Goal: Navigation & Orientation: Find specific page/section

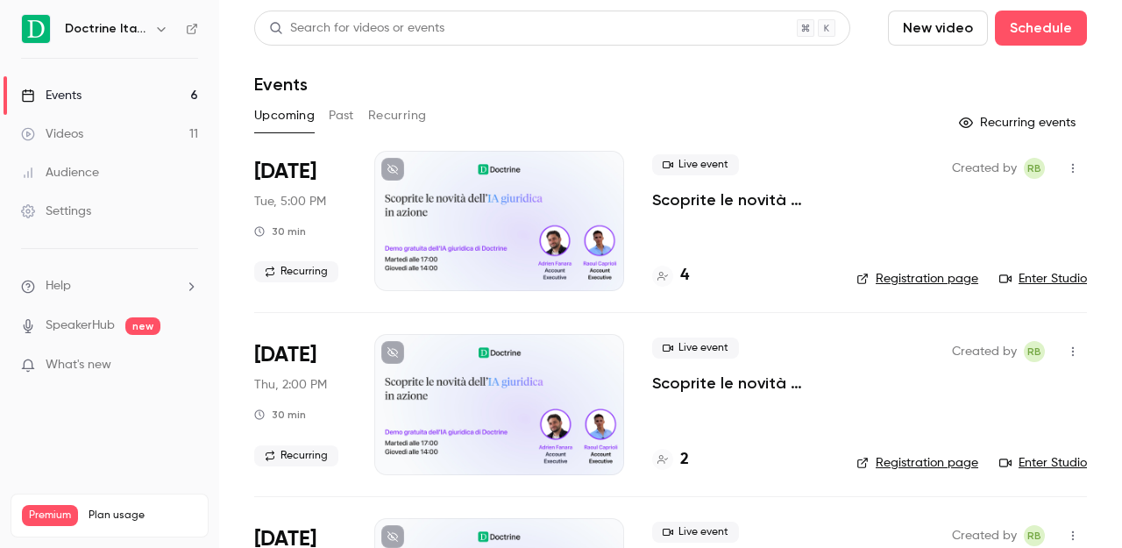
click at [722, 288] on div "Live event Scoprite le novità dell'IA giuridica in azione 4" at bounding box center [740, 221] width 176 height 140
click at [692, 283] on div "4" at bounding box center [740, 276] width 176 height 24
click at [681, 274] on h4 "4" at bounding box center [684, 276] width 9 height 24
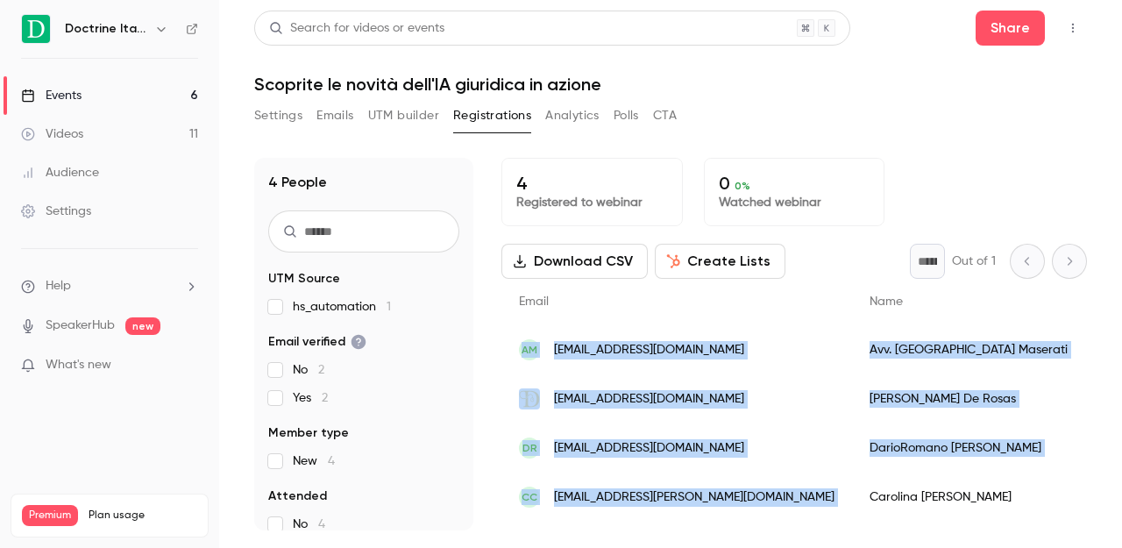
drag, startPoint x: 598, startPoint y: 358, endPoint x: 790, endPoint y: 487, distance: 231.8
copy div "AM [EMAIL_ADDRESS][DOMAIN_NAME] Avv. Patrizia Maserati [DATE] New No - [EMAIL_A…"
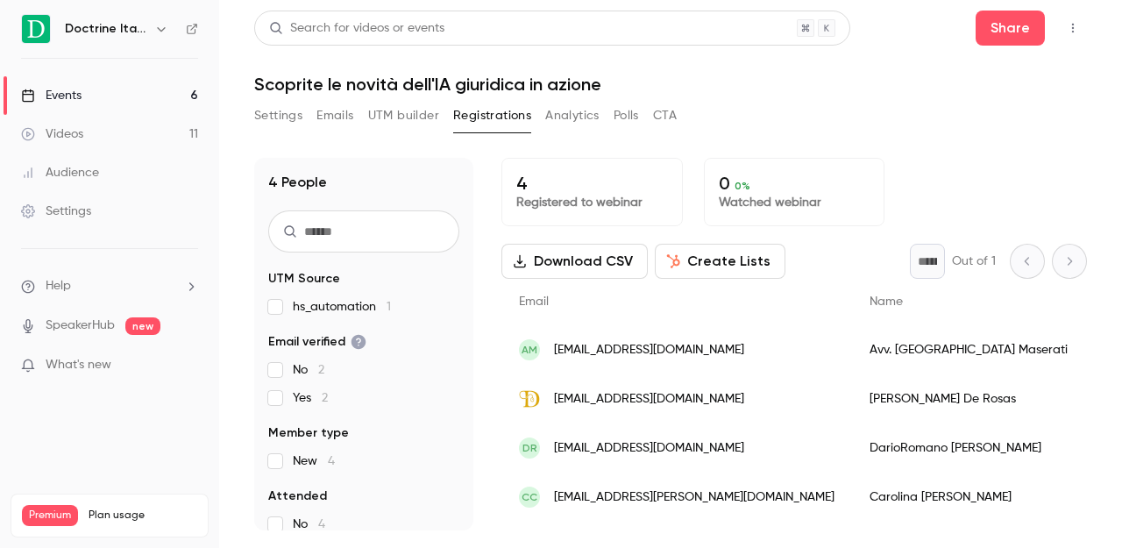
click at [618, 368] on div "AM [EMAIL_ADDRESS][DOMAIN_NAME]" at bounding box center [676, 349] width 350 height 49
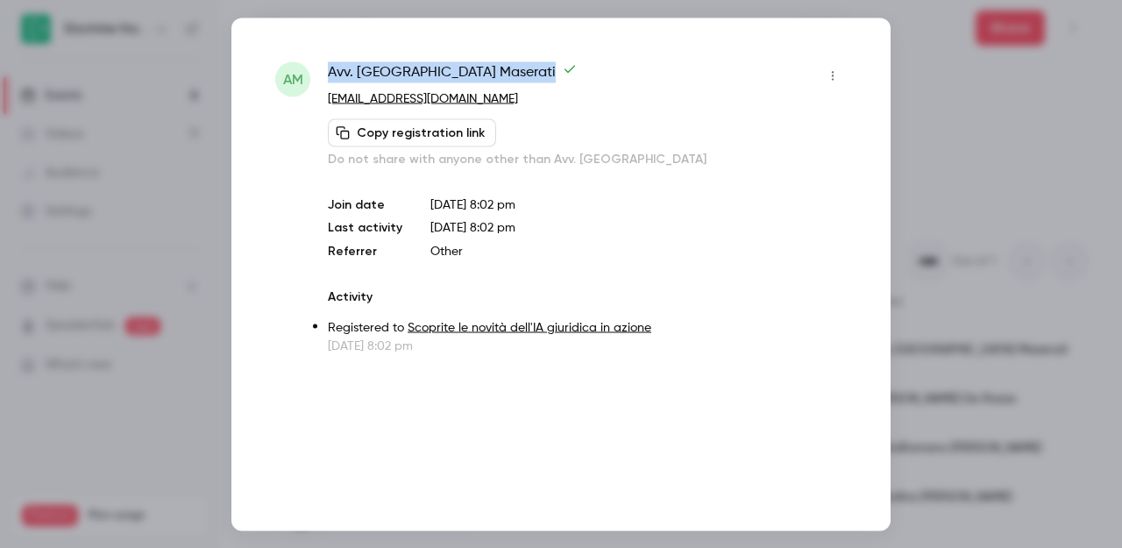
drag, startPoint x: 464, startPoint y: 74, endPoint x: 317, endPoint y: 74, distance: 146.3
click at [317, 74] on div "AM Avv. Patrizia Maserati [EMAIL_ADDRESS][DOMAIN_NAME] Copy registration link D…" at bounding box center [560, 207] width 571 height 293
copy div "Avv. Patrizia Maserati"
drag, startPoint x: 417, startPoint y: 71, endPoint x: 806, endPoint y: 65, distance: 389.1
click at [794, 64] on div "Avv. Patrizia Maserati" at bounding box center [587, 75] width 519 height 28
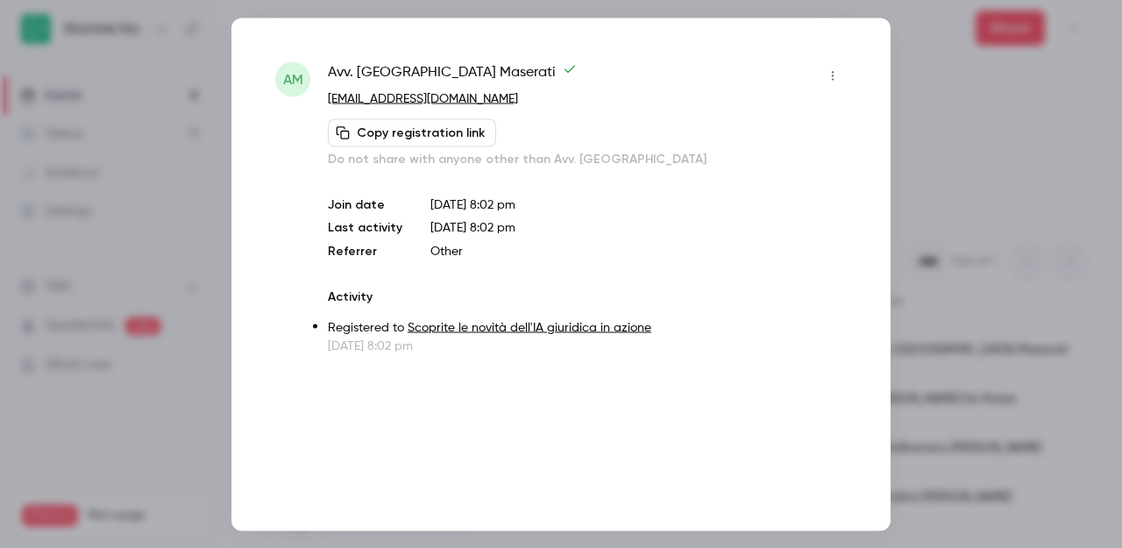
drag, startPoint x: 623, startPoint y: 65, endPoint x: 930, endPoint y: 87, distance: 307.5
click at [903, 85] on div "AM Avv. Patrizia Maserati [EMAIL_ADDRESS][DOMAIN_NAME] Copy registration link D…" at bounding box center [561, 274] width 1122 height 548
click at [953, 87] on div at bounding box center [561, 274] width 1122 height 548
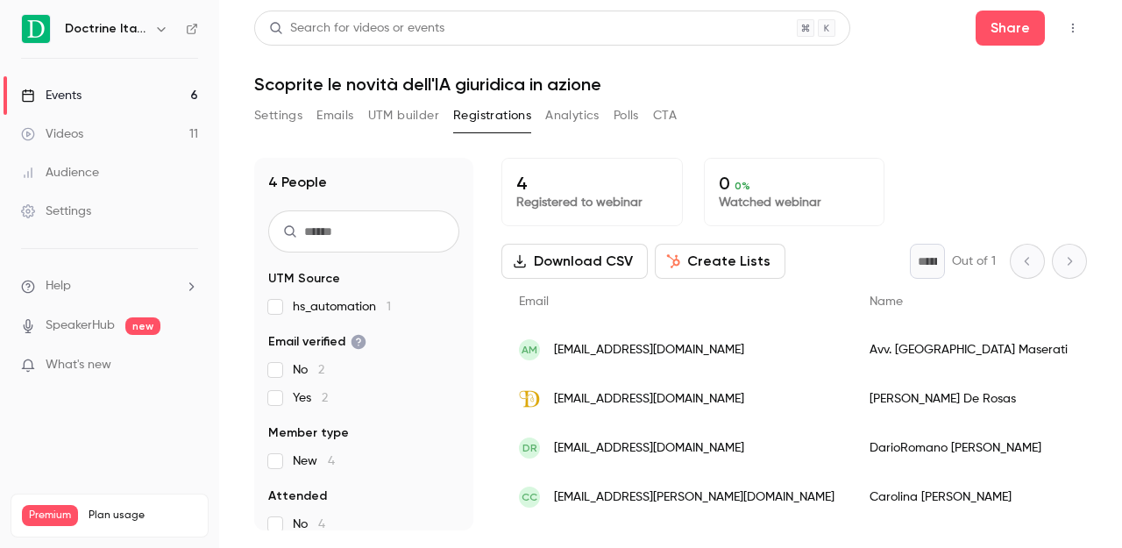
click at [125, 89] on link "Events 6" at bounding box center [109, 95] width 219 height 39
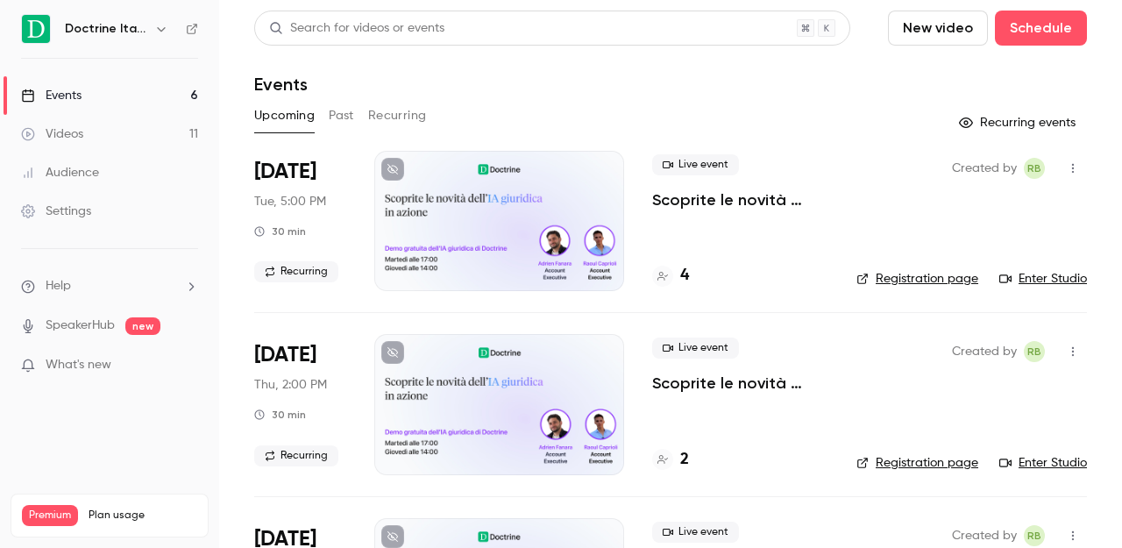
click at [114, 38] on div "Doctrine Italia" at bounding box center [118, 28] width 107 height 21
click at [113, 28] on h6 "Doctrine Italia" at bounding box center [106, 29] width 82 height 18
click at [144, 27] on h6 "Doctrine Italia" at bounding box center [106, 29] width 82 height 18
click at [147, 27] on div "Doctrine Italia" at bounding box center [118, 28] width 107 height 21
click at [155, 27] on icon "button" at bounding box center [161, 29] width 14 height 14
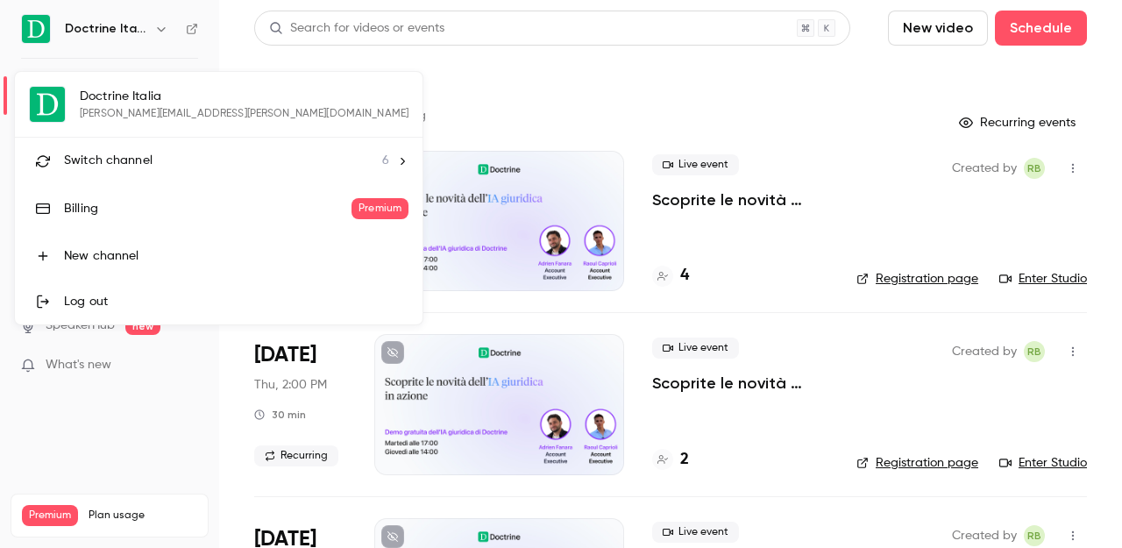
click at [145, 169] on span "Switch channel" at bounding box center [108, 161] width 89 height 18
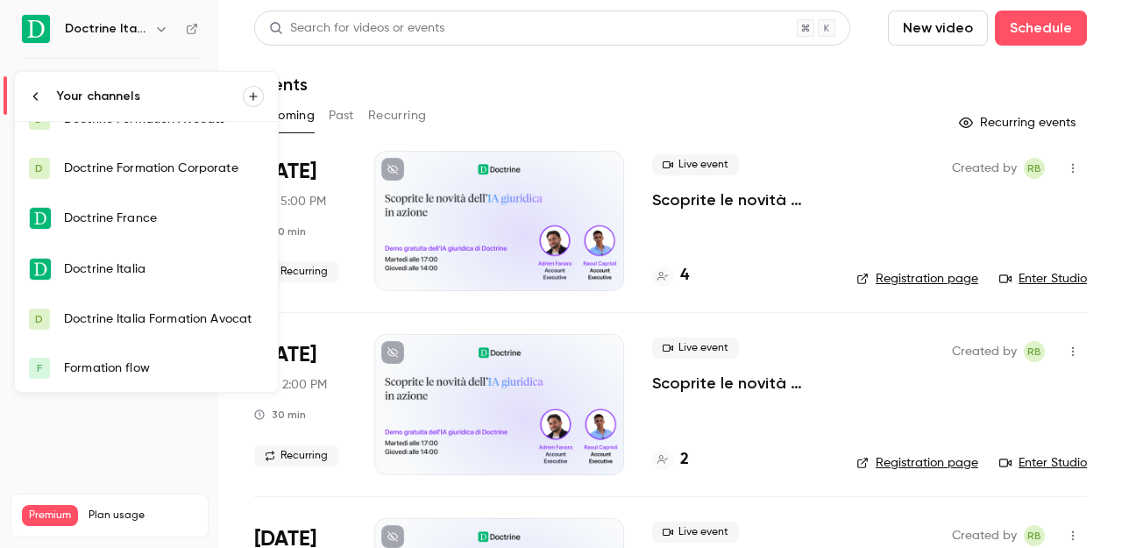
scroll to position [28, 0]
click at [120, 327] on link "D Doctrine Italia Formation Avocat" at bounding box center [146, 318] width 263 height 49
